Goal: Task Accomplishment & Management: Use online tool/utility

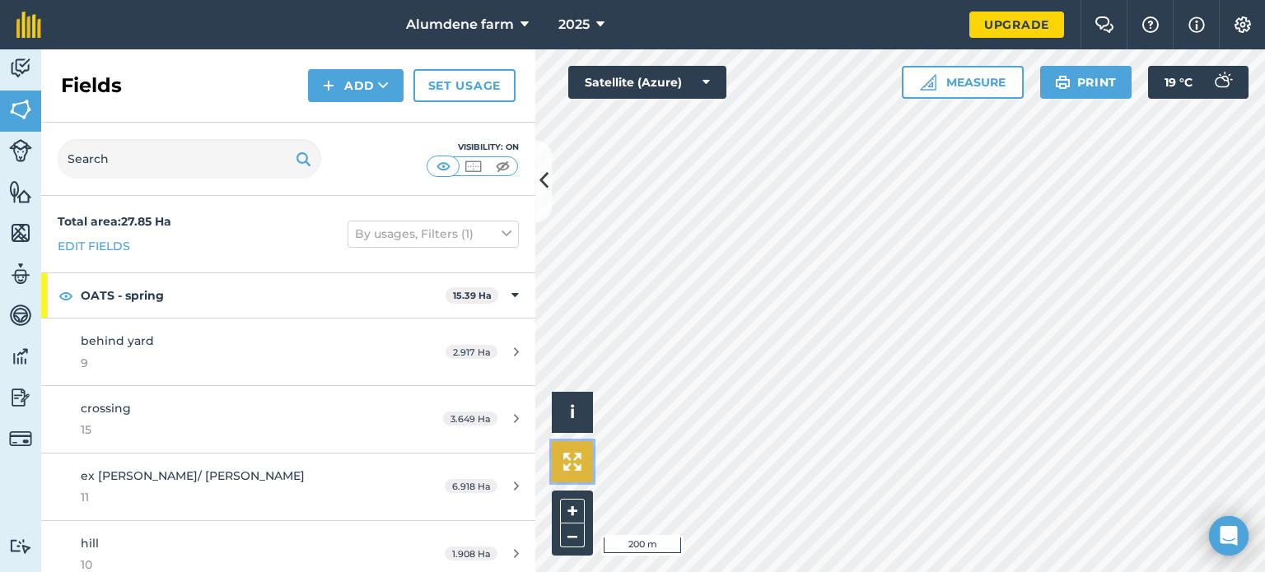
click at [582, 465] on button at bounding box center [572, 461] width 41 height 41
click at [1073, 86] on button "Print" at bounding box center [1086, 82] width 92 height 33
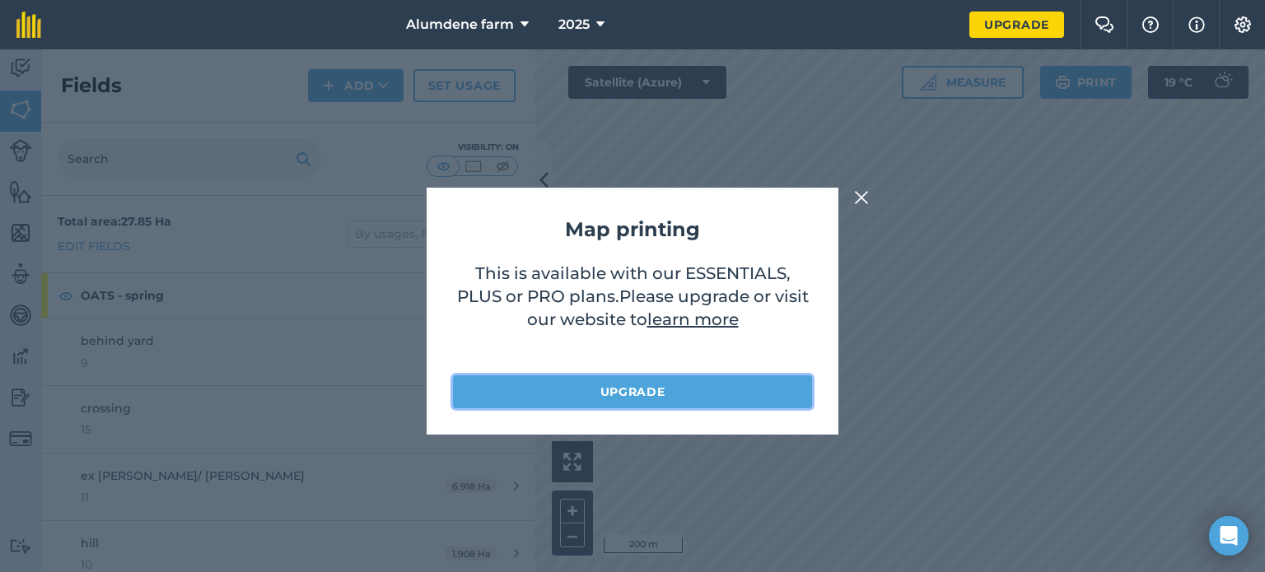
click at [695, 389] on link "Upgrade" at bounding box center [632, 392] width 359 height 33
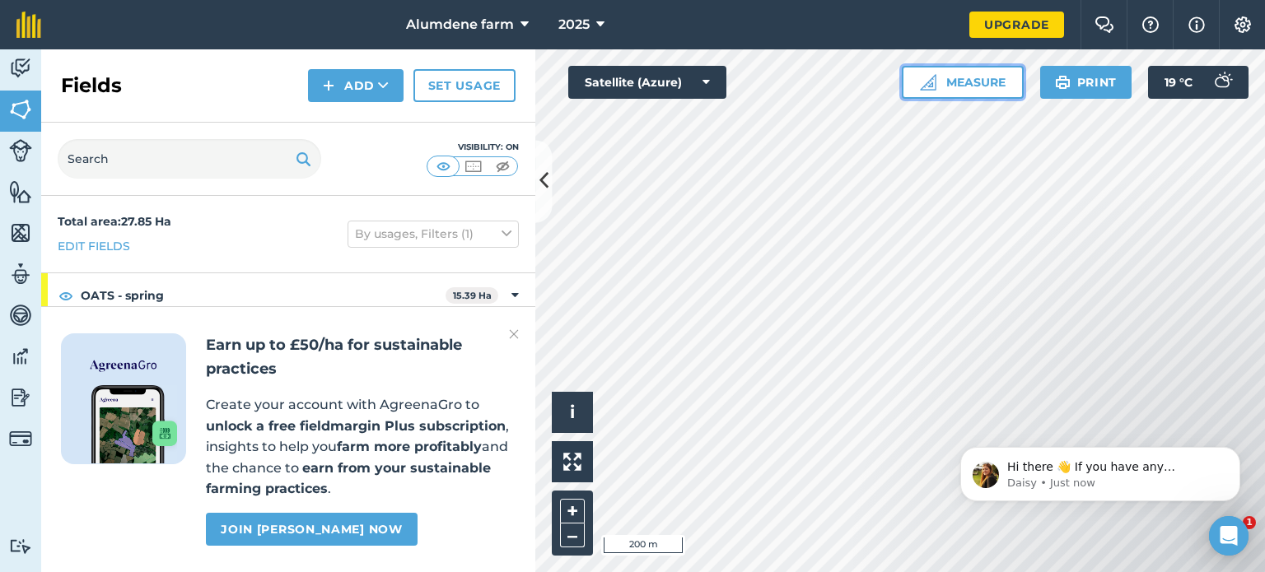
click at [950, 79] on button "Measure" at bounding box center [963, 82] width 122 height 33
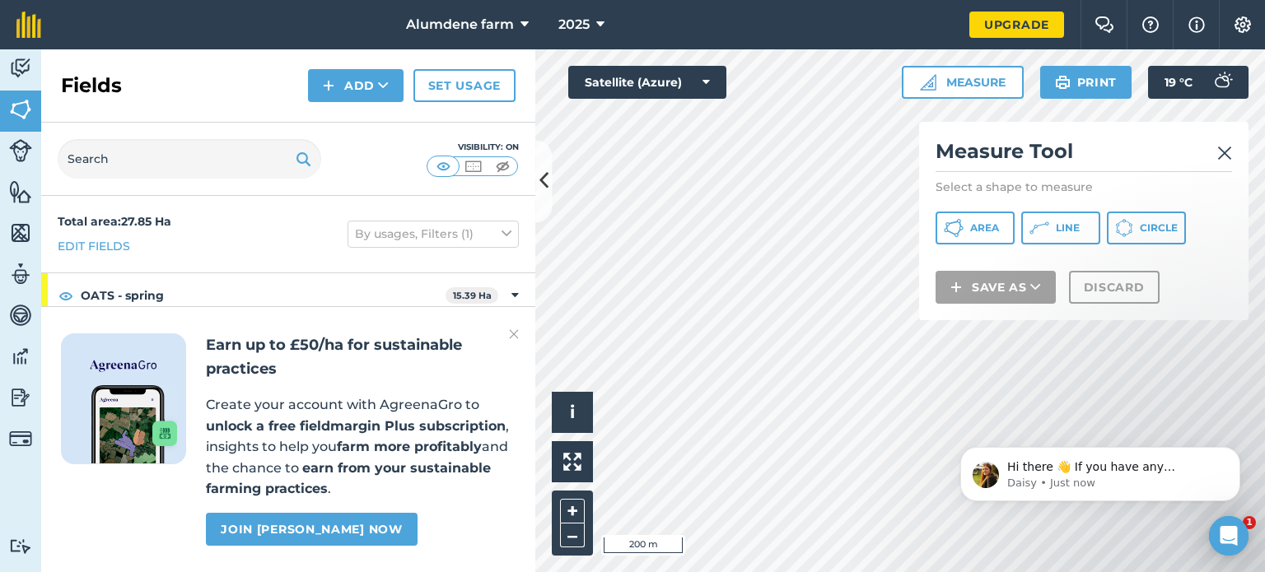
click at [1228, 155] on img at bounding box center [1224, 153] width 15 height 20
